Goal: Task Accomplishment & Management: Manage account settings

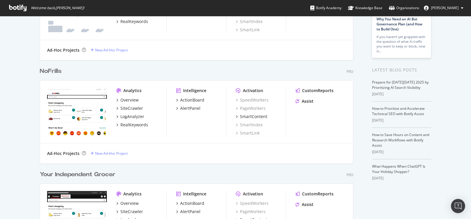
scroll to position [71, 0]
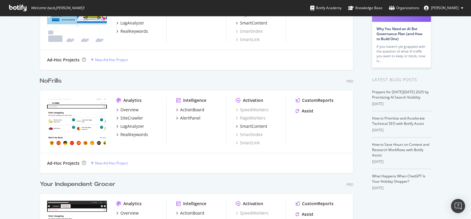
click at [40, 83] on div "NoFrills" at bounding box center [51, 81] width 22 height 9
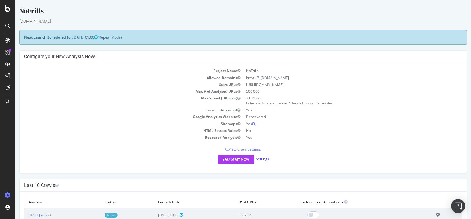
click at [260, 156] on link "Settings" at bounding box center [262, 158] width 13 height 5
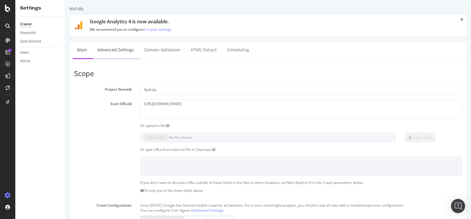
click at [117, 48] on link "Advanced Settings" at bounding box center [115, 50] width 45 height 16
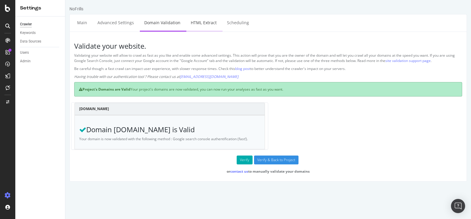
click at [203, 23] on link "HTML Extract" at bounding box center [203, 22] width 35 height 16
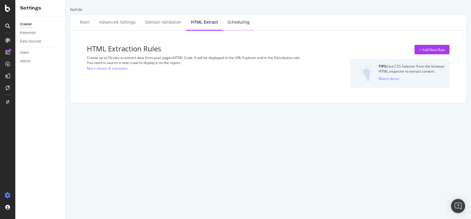
click at [237, 22] on div "Scheduling" at bounding box center [239, 22] width 22 height 6
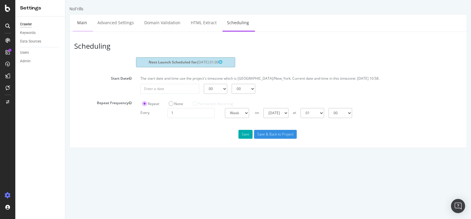
click at [80, 25] on link "Main" at bounding box center [82, 22] width 19 height 16
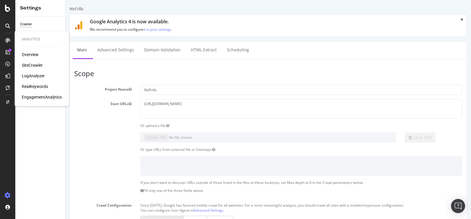
click at [34, 62] on div "Overview SiteCrawler LogAnalyzer RealKeywords EngagementAnalytics" at bounding box center [42, 76] width 40 height 48
click at [34, 63] on div "SiteCrawler" at bounding box center [32, 65] width 21 height 6
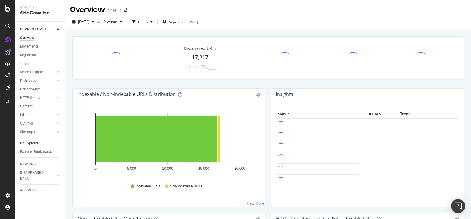
click at [32, 142] on div "Url Explorer" at bounding box center [29, 143] width 18 height 6
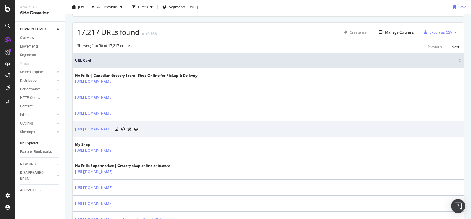
scroll to position [100, 0]
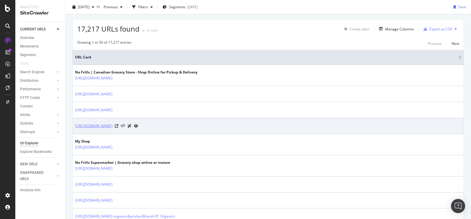
click at [113, 125] on link "[URL][DOMAIN_NAME]" at bounding box center [93, 126] width 37 height 6
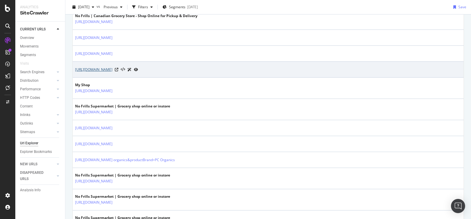
scroll to position [163, 0]
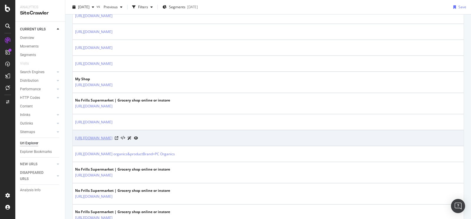
click at [113, 137] on link "[URL][DOMAIN_NAME]" at bounding box center [93, 138] width 37 height 6
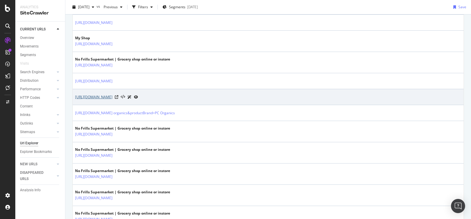
scroll to position [207, 0]
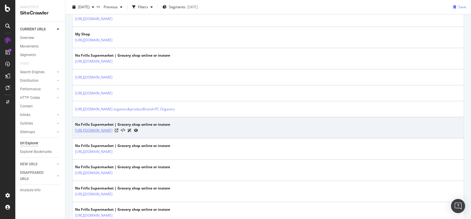
click at [113, 128] on link "[URL][DOMAIN_NAME]" at bounding box center [93, 130] width 37 height 6
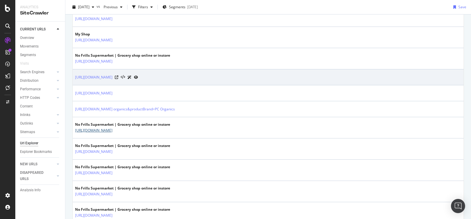
scroll to position [0, 0]
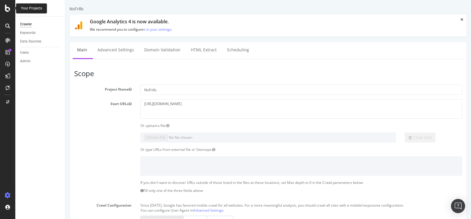
click at [6, 8] on icon at bounding box center [7, 8] width 5 height 7
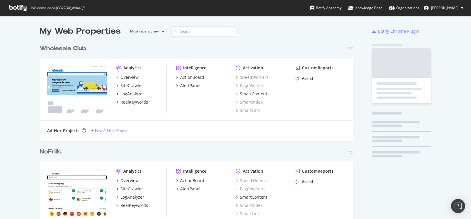
scroll to position [214, 461]
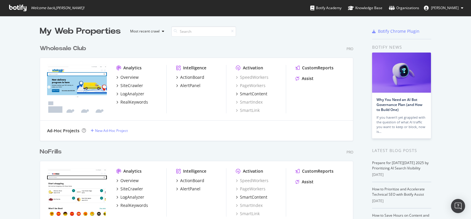
click at [46, 151] on div "NoFrills" at bounding box center [51, 151] width 22 height 9
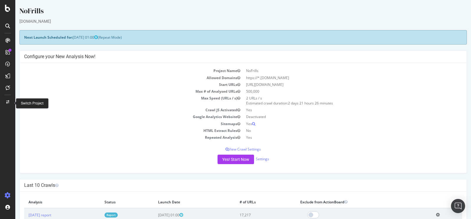
click at [9, 102] on icon at bounding box center [7, 102] width 3 height 4
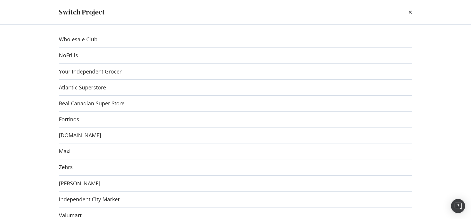
click at [91, 103] on link "Real Canadian Super Store" at bounding box center [92, 103] width 66 height 6
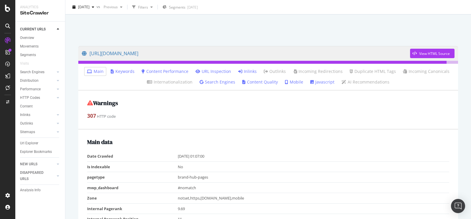
scroll to position [18, 0]
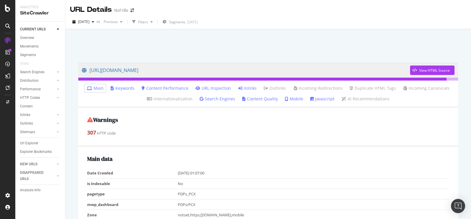
click at [321, 98] on link "Javascript" at bounding box center [322, 99] width 24 height 6
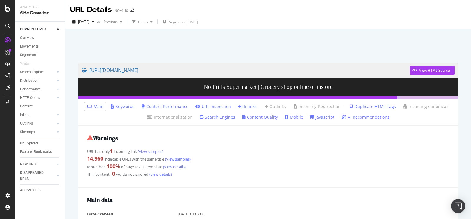
click at [316, 118] on link "Javascript" at bounding box center [322, 117] width 24 height 6
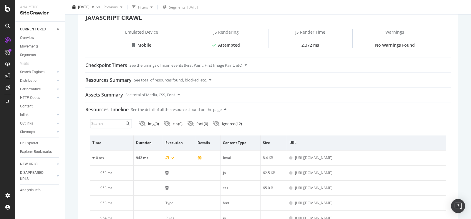
scroll to position [123, 0]
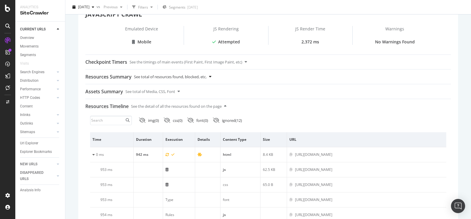
click at [211, 75] on icon at bounding box center [210, 77] width 2 height 4
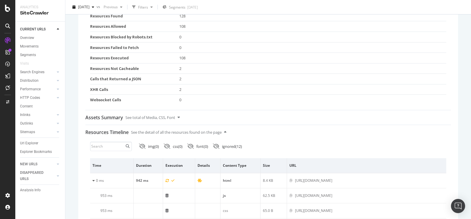
scroll to position [202, 0]
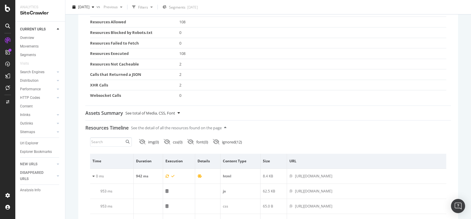
click at [179, 112] on icon at bounding box center [179, 113] width 2 height 4
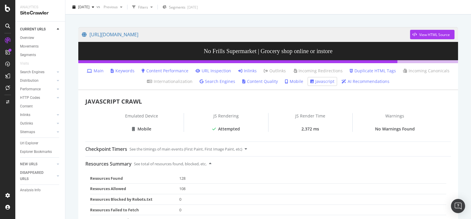
scroll to position [0, 0]
